Goal: Task Accomplishment & Management: Manage account settings

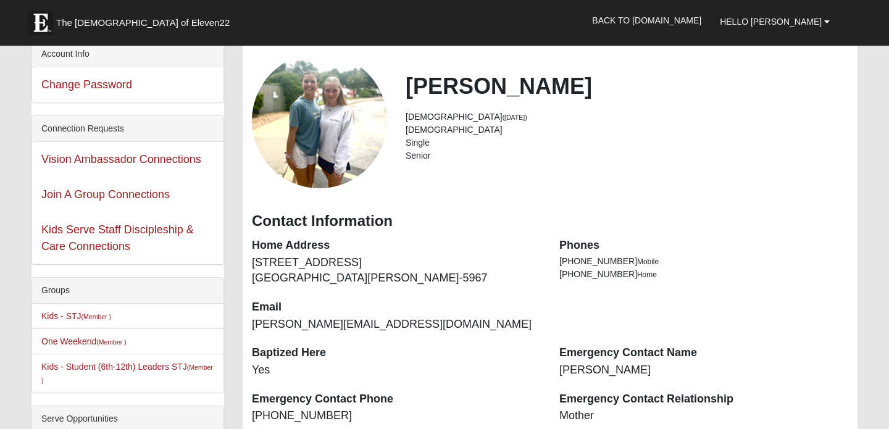
scroll to position [62, 0]
drag, startPoint x: 430, startPoint y: 156, endPoint x: 398, endPoint y: 156, distance: 32.1
click at [398, 156] on div "[PERSON_NAME] [DEMOGRAPHIC_DATA] ([DATE]) [DEMOGRAPHIC_DATA] Single Senior" at bounding box center [627, 120] width 461 height 96
click at [434, 153] on li "Senior" at bounding box center [627, 155] width 443 height 13
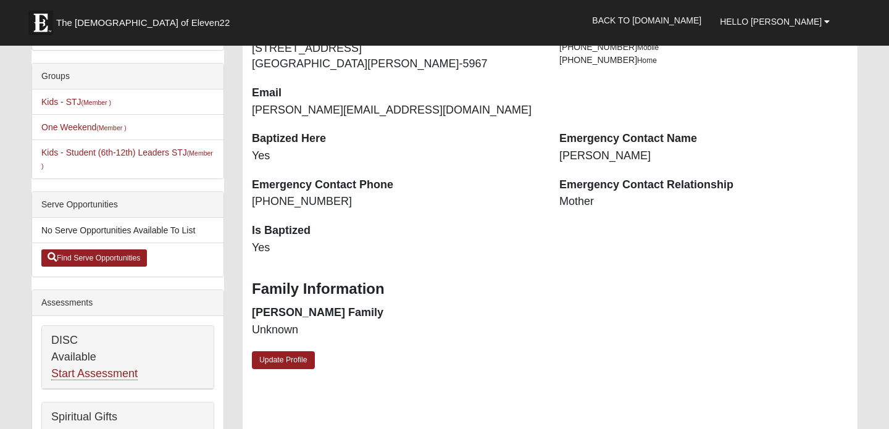
scroll to position [263, 0]
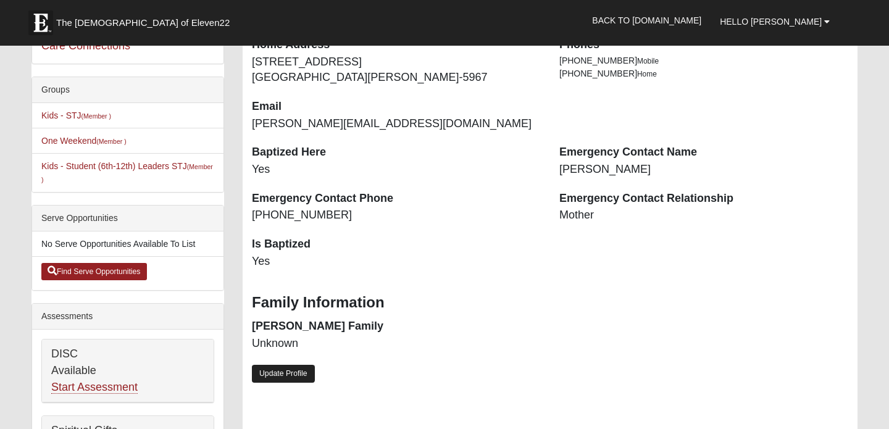
click at [299, 378] on link "Update Profile" at bounding box center [283, 374] width 63 height 18
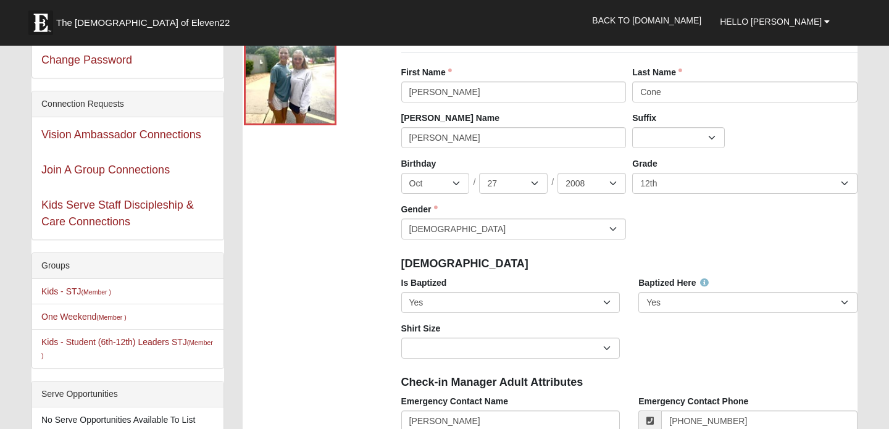
scroll to position [72, 0]
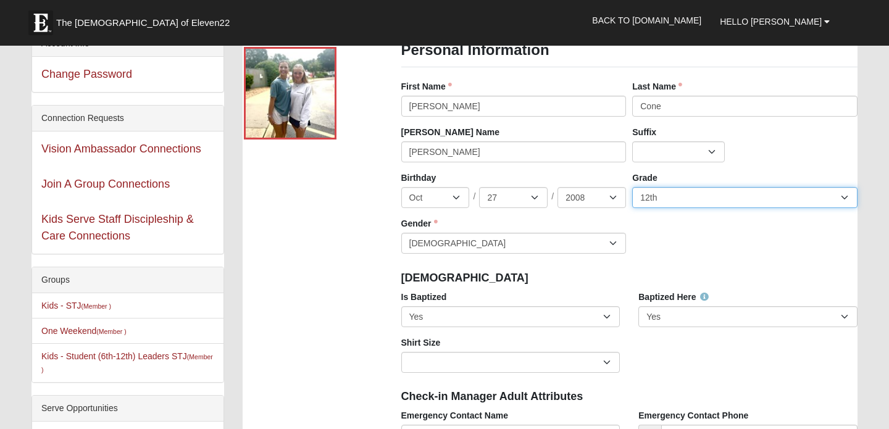
click at [683, 191] on select "K 1st 2nd 3rd 4th 5th 6th 7th 8th 9th 10th 11th 12th" at bounding box center [745, 197] width 225 height 21
select select "1"
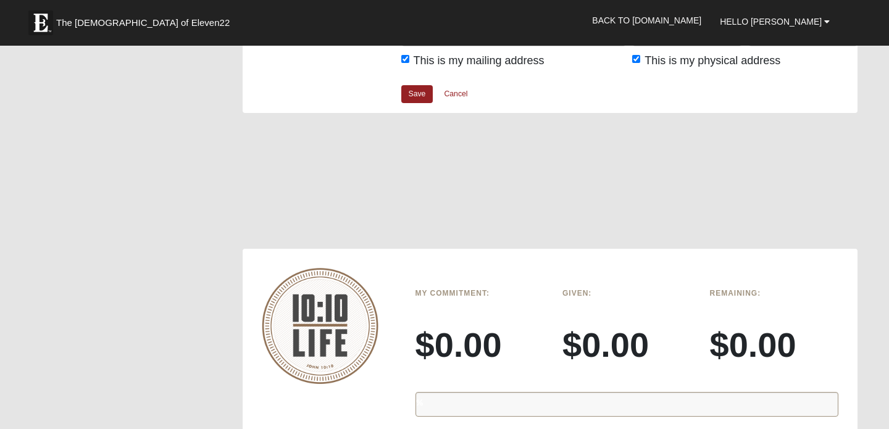
scroll to position [1241, 0]
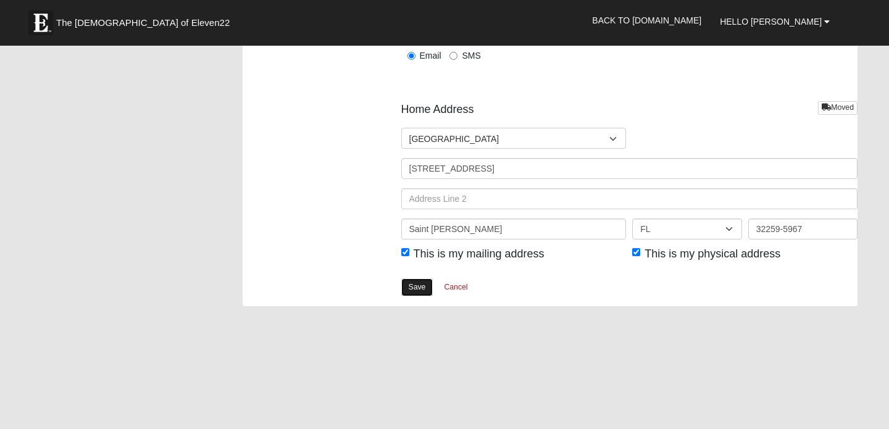
click at [418, 287] on link "Save" at bounding box center [417, 288] width 32 height 18
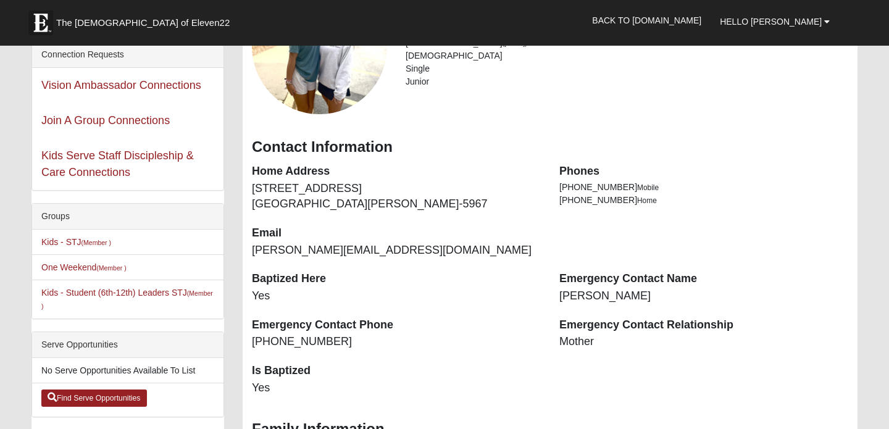
scroll to position [137, 0]
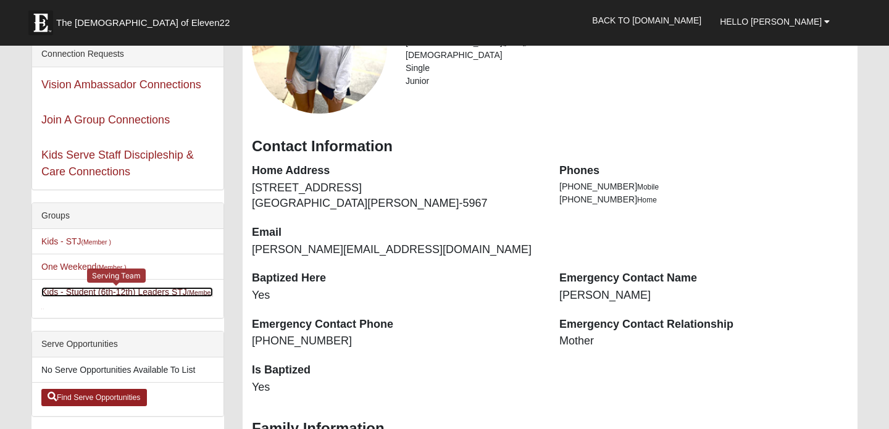
click at [111, 292] on link "Kids - Student (6th-12th) Leaders STJ (Member )" at bounding box center [127, 298] width 172 height 23
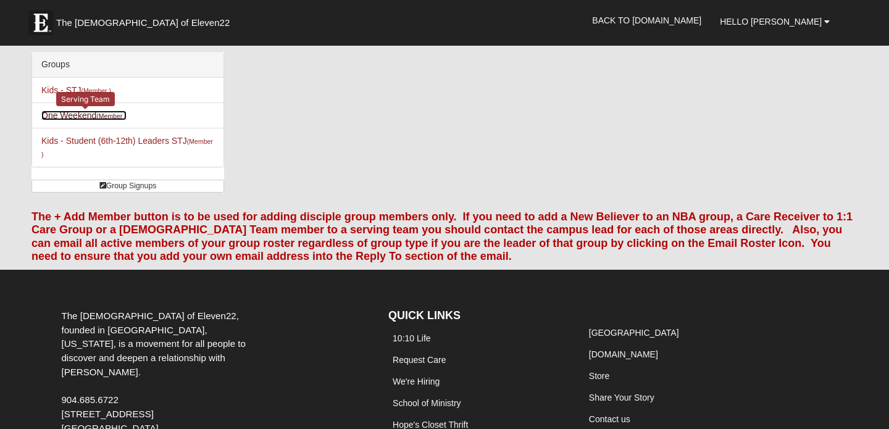
click at [103, 112] on link "One Weekend (Member )" at bounding box center [83, 116] width 85 height 10
click at [801, 23] on span "Hello [PERSON_NAME]" at bounding box center [771, 22] width 102 height 10
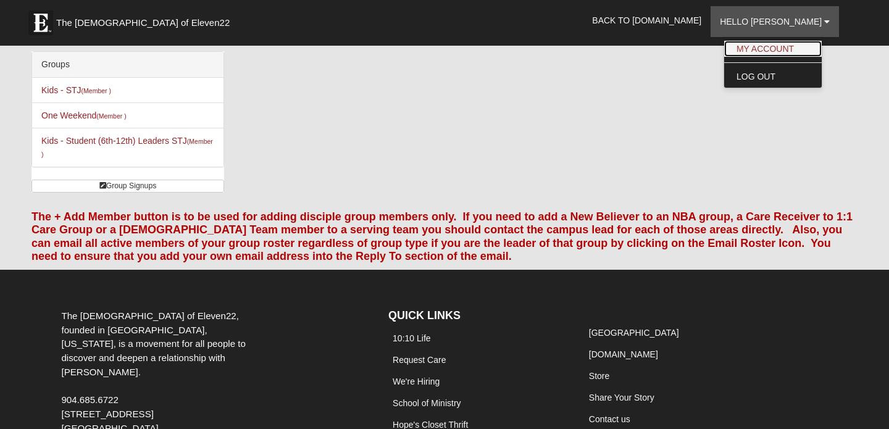
click at [794, 46] on link "My Account" at bounding box center [774, 49] width 98 height 16
